Goal: Obtain resource: Obtain resource

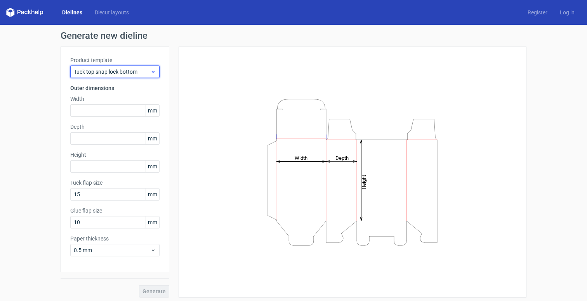
click at [98, 76] on div "Tuck top snap lock bottom" at bounding box center [114, 72] width 89 height 12
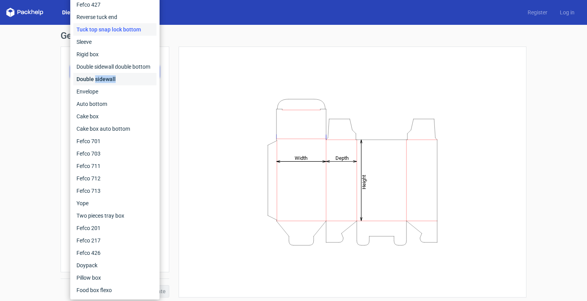
click at [98, 76] on div "Double sidewall" at bounding box center [114, 79] width 83 height 12
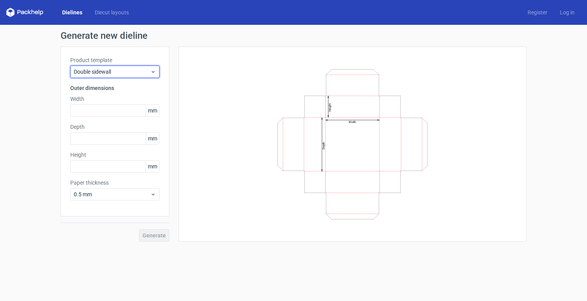
click at [103, 70] on span "Double sidewall" at bounding box center [112, 72] width 77 height 8
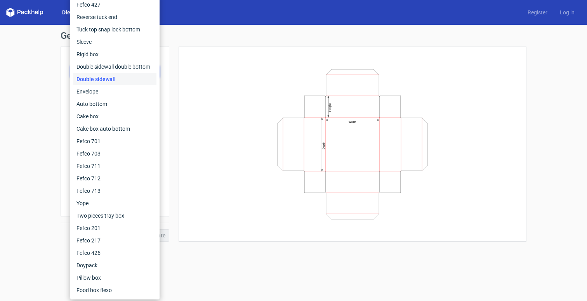
click at [58, 120] on div "Generate new dieline Product template Double sidewall Outer dimensions Width mm…" at bounding box center [293, 136] width 587 height 223
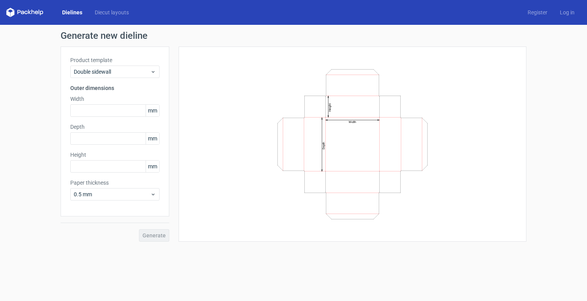
click at [99, 65] on div "Product template Double sidewall" at bounding box center [114, 67] width 89 height 22
click at [99, 68] on span "Double sidewall" at bounding box center [112, 72] width 77 height 8
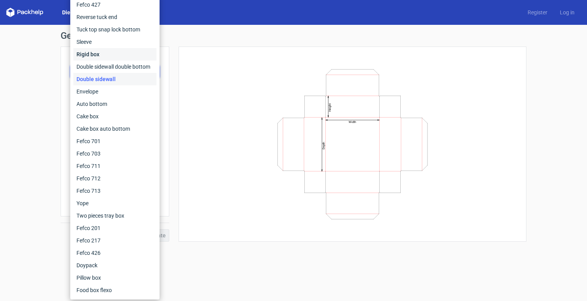
click at [106, 52] on div "Rigid box" at bounding box center [114, 54] width 83 height 12
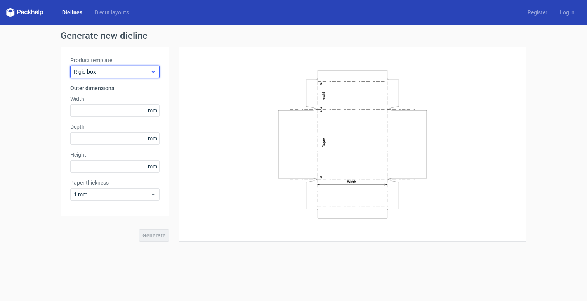
click at [107, 74] on span "Rigid box" at bounding box center [112, 72] width 77 height 8
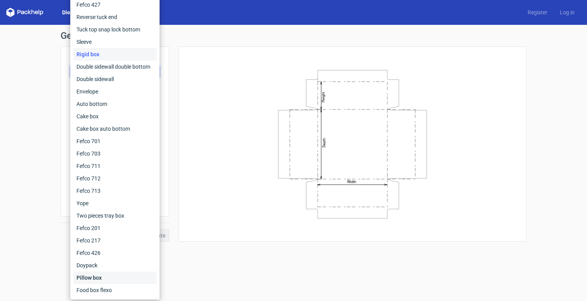
click at [98, 275] on div "Pillow box" at bounding box center [114, 278] width 83 height 12
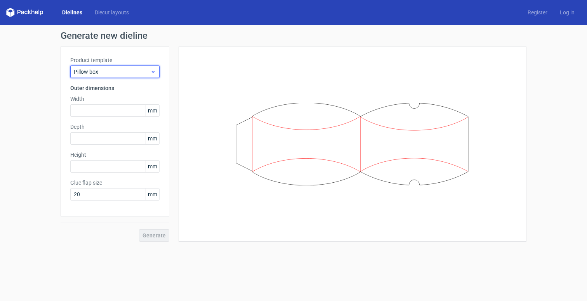
click at [109, 71] on span "Pillow box" at bounding box center [112, 72] width 77 height 8
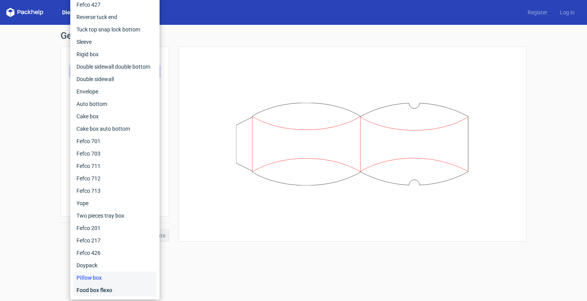
click at [99, 291] on div "Food box flexo" at bounding box center [114, 290] width 83 height 12
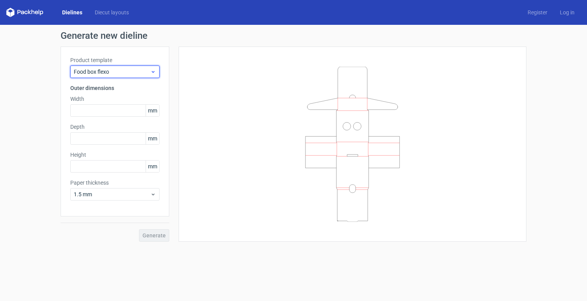
click at [110, 74] on span "Food box flexo" at bounding box center [112, 72] width 77 height 8
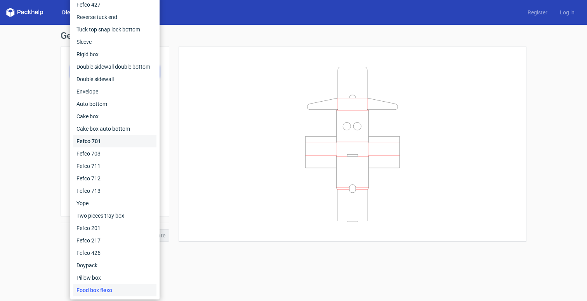
click at [105, 141] on div "Fefco 701" at bounding box center [114, 141] width 83 height 12
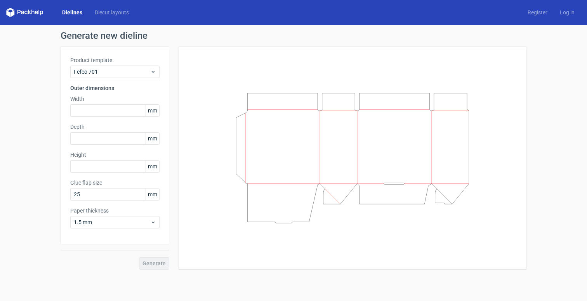
click at [79, 2] on div "Dielines Diecut layouts Register Log in" at bounding box center [293, 12] width 587 height 25
click at [106, 15] on link "Diecut layouts" at bounding box center [112, 13] width 47 height 8
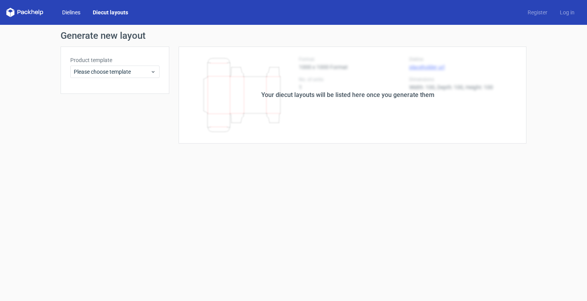
click at [70, 16] on link "Dielines" at bounding box center [71, 13] width 31 height 8
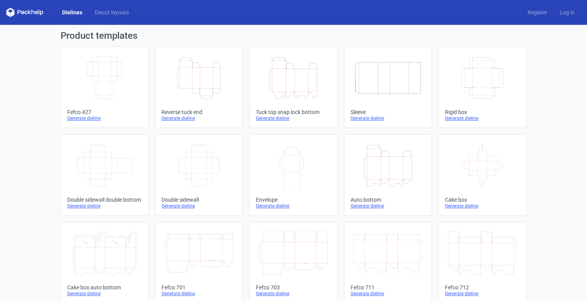
click at [206, 82] on icon "Height Depth Width" at bounding box center [199, 78] width 69 height 44
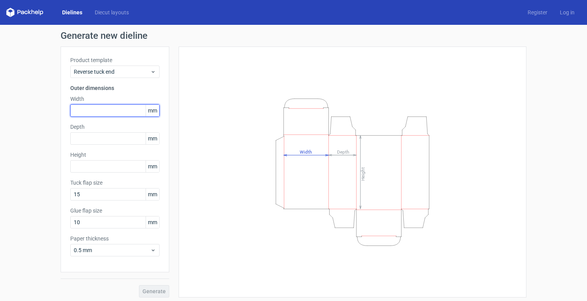
click at [103, 107] on input "text" at bounding box center [114, 111] width 89 height 12
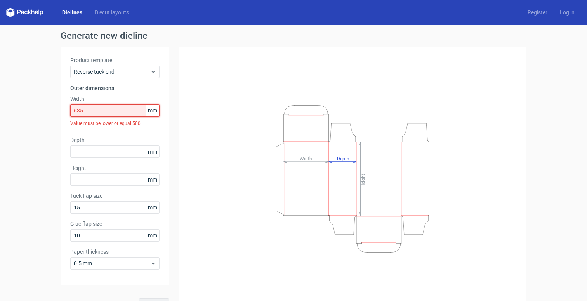
click at [101, 108] on input "635" at bounding box center [114, 111] width 89 height 12
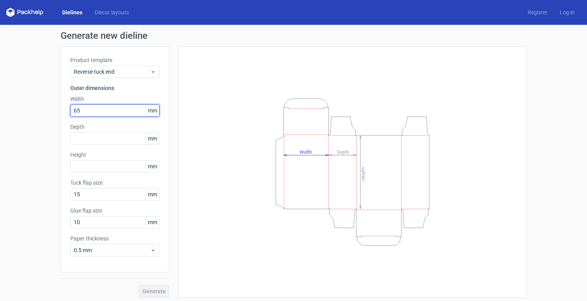
type input "65"
type input "50"
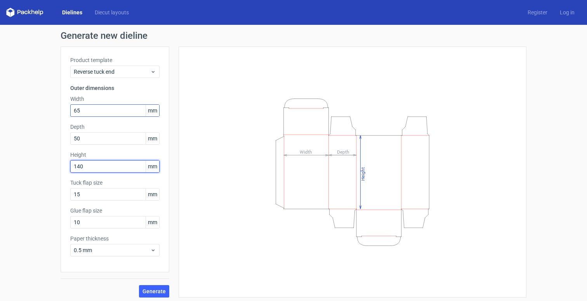
type input "140"
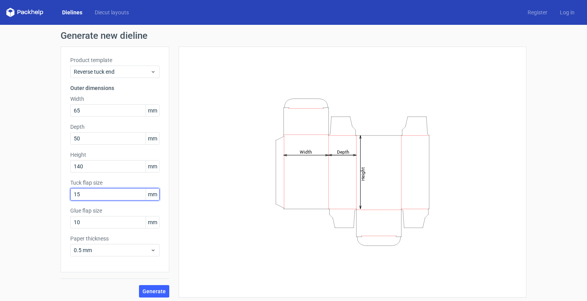
scroll to position [3, 0]
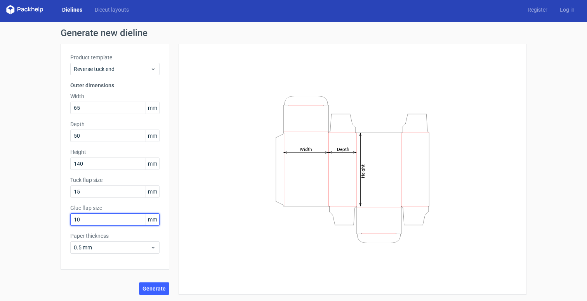
click at [106, 218] on input "10" at bounding box center [114, 220] width 89 height 12
click at [153, 291] on span "Generate" at bounding box center [154, 288] width 23 height 5
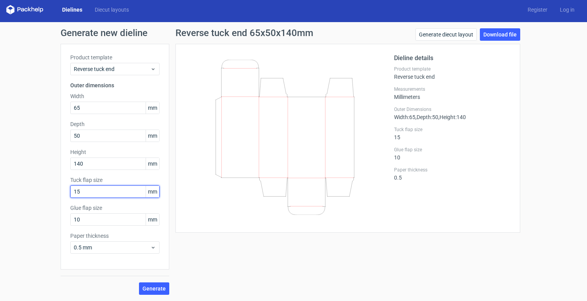
click at [102, 193] on input "15" at bounding box center [114, 192] width 89 height 12
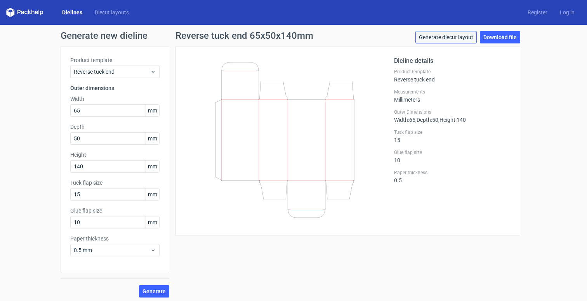
click at [457, 38] on link "Generate diecut layout" at bounding box center [446, 37] width 61 height 12
click at [496, 38] on link "Download file" at bounding box center [500, 37] width 40 height 12
click at [80, 10] on link "Dielines" at bounding box center [72, 13] width 33 height 8
